Goal: Navigation & Orientation: Find specific page/section

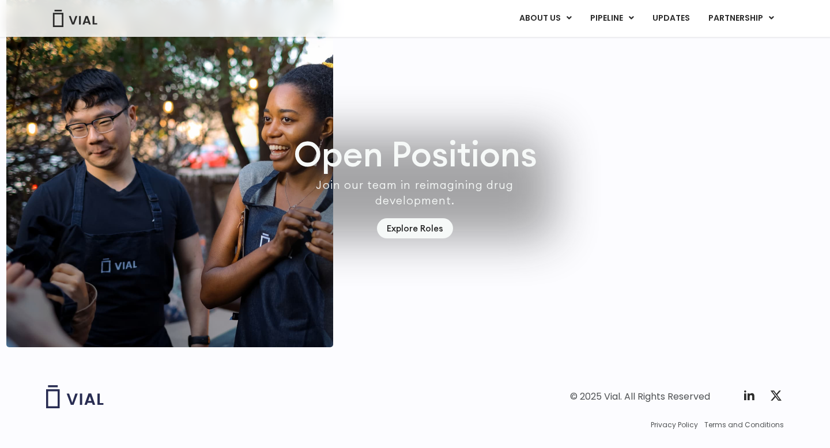
scroll to position [3333, 0]
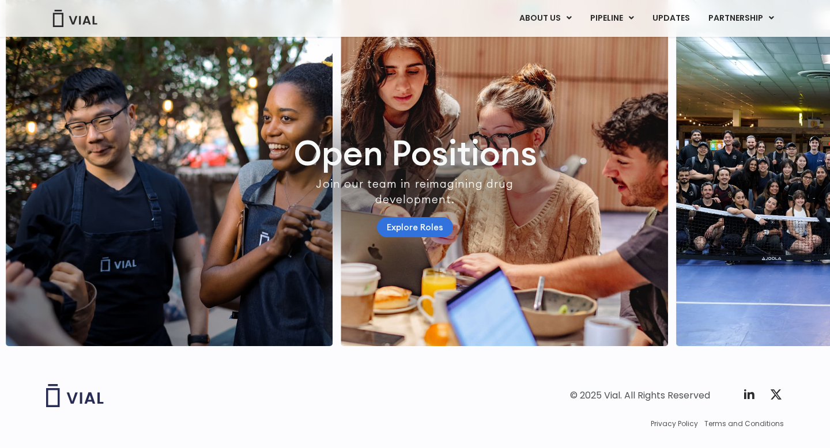
click at [409, 237] on link "Explore Roles" at bounding box center [415, 227] width 76 height 20
